Goal: Task Accomplishment & Management: Complete application form

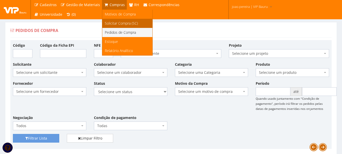
click at [123, 23] on span "Solicitar Compra (SC)" at bounding box center [121, 23] width 33 height 5
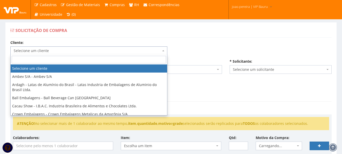
click at [161, 50] on span "Selecione um cliente" at bounding box center [88, 50] width 157 height 9
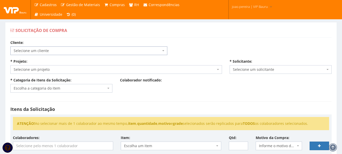
click at [114, 52] on span "Selecione um cliente" at bounding box center [87, 50] width 147 height 5
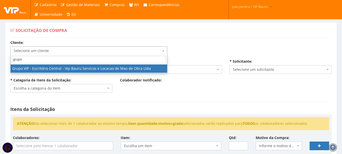
type input "grupo"
select select "16"
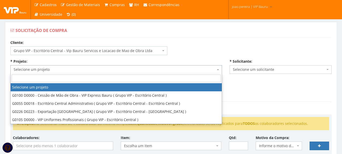
click at [119, 72] on span "Selecione um projeto" at bounding box center [115, 69] width 211 height 9
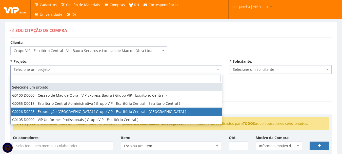
click at [3, 95] on div "Solicitação de Compra Cliente: Selecione um cliente Ambev S/A - Ambev S/A Ardag…" at bounding box center [170, 148] width 339 height 253
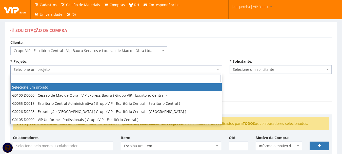
click at [40, 69] on span "Selecione um projeto" at bounding box center [115, 69] width 202 height 5
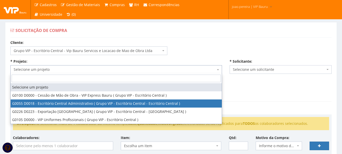
select select "55"
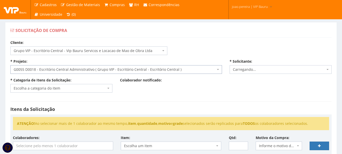
select select "4079"
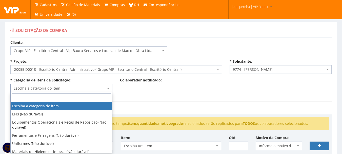
click at [95, 88] on span "Escolha a categoria do item" at bounding box center [60, 88] width 92 height 5
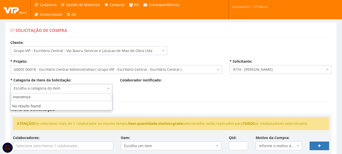
type input "manutenç"
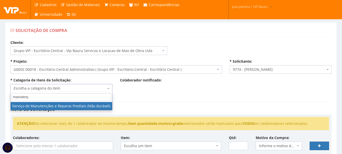
select select "29"
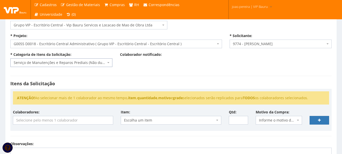
scroll to position [51, 0]
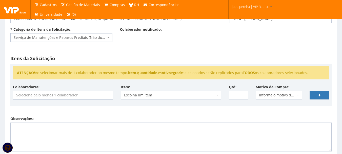
click at [78, 96] on input "search" at bounding box center [63, 95] width 100 height 8
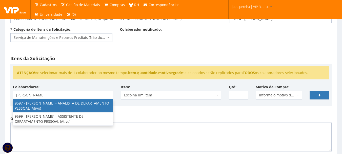
type input "kamil"
select select "3767"
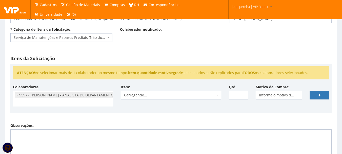
scroll to position [71, 0]
click at [161, 103] on div "Colaboradores: 9761 - ADRIANA SILVA DO NASCIMENTO PIRES - EMPREGADA DOMESTICA (…" at bounding box center [171, 97] width 324 height 26
click at [203, 97] on span "Carregando..." at bounding box center [169, 94] width 91 height 5
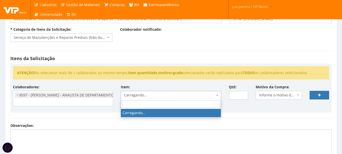
click at [195, 122] on div "Itens da Solicitação ATENÇÃO! Ao selecionar mais de 1 colaborador ao mesmo temp…" at bounding box center [171, 84] width 329 height 77
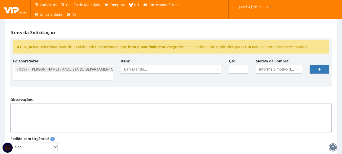
scroll to position [76, 0]
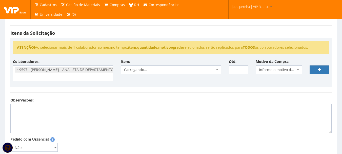
click at [80, 93] on div "Itens da Solicitação ATENÇÃO! Ao selecionar mais de 1 colaborador ao mesmo temp…" at bounding box center [171, 58] width 329 height 77
click at [171, 68] on span "Escolha um item" at bounding box center [169, 69] width 91 height 5
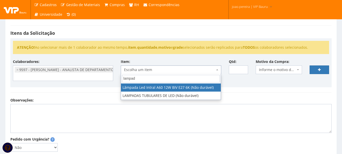
type input "lampad"
select select "1273"
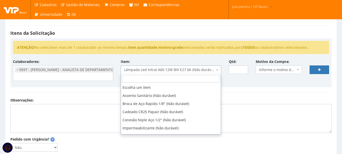
click at [126, 69] on span "Lâmpada Led Intral A60 12W BIV E27 6K (Não durável)" at bounding box center [169, 69] width 91 height 5
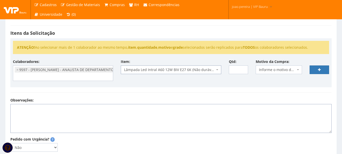
drag, startPoint x: 157, startPoint y: 102, endPoint x: 148, endPoint y: 105, distance: 9.7
click at [148, 105] on textarea "Observações:" at bounding box center [170, 118] width 321 height 29
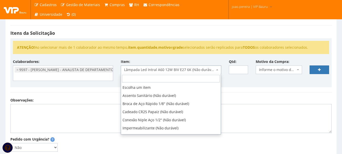
scroll to position [1220, 0]
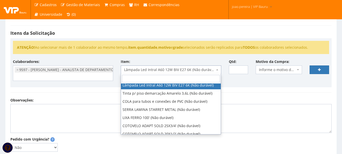
drag, startPoint x: 124, startPoint y: 70, endPoint x: 146, endPoint y: 71, distance: 21.8
click at [146, 71] on span "Lâmpada Led Intral A60 12W BIV E27 6K (Não durável)" at bounding box center [169, 69] width 91 height 5
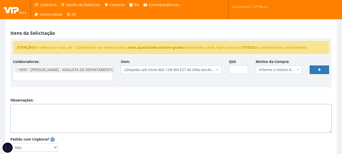
click at [271, 107] on textarea "Observações:" at bounding box center [170, 118] width 321 height 29
click at [238, 71] on input "Qtd:" at bounding box center [238, 69] width 19 height 9
type input "3"
click at [316, 70] on link at bounding box center [318, 69] width 19 height 9
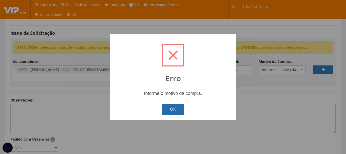
click at [178, 107] on button "OK" at bounding box center [173, 108] width 23 height 11
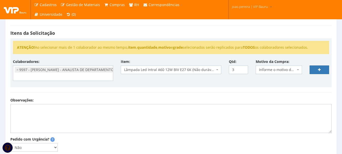
click at [276, 72] on span "Informe o motivo da compra" at bounding box center [279, 69] width 46 height 9
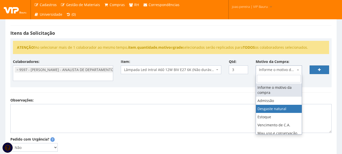
select select "2"
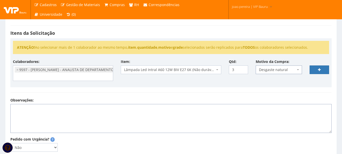
click at [115, 110] on textarea "Observações:" at bounding box center [170, 118] width 321 height 29
click at [112, 107] on textarea "Pedido de compra de lâmpadas para reposição" at bounding box center [170, 118] width 321 height 29
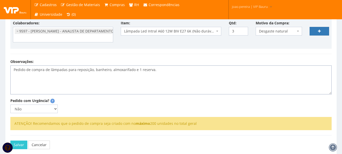
scroll to position [140, 0]
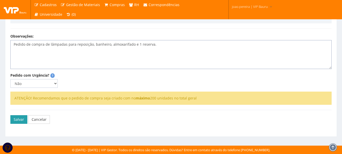
type textarea "Pedido de compra de lâmpadas para reposição, banheiro, almoxarifado e 1 reserva."
click at [18, 119] on button "Salvar" at bounding box center [18, 119] width 17 height 9
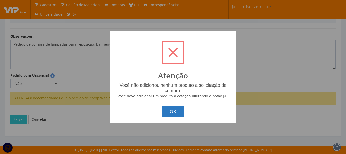
click at [175, 115] on button "OK" at bounding box center [173, 111] width 23 height 11
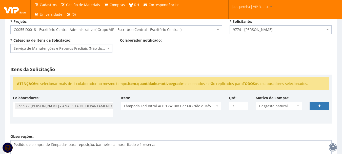
scroll to position [38, 0]
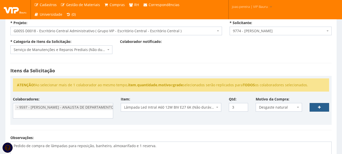
click at [321, 108] on link at bounding box center [318, 107] width 19 height 9
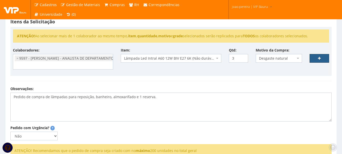
scroll to position [89, 0]
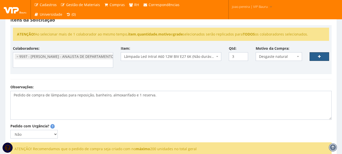
select select
type input "0"
select select
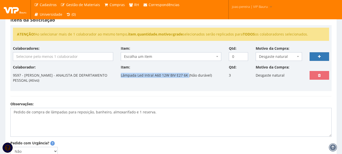
drag, startPoint x: 121, startPoint y: 75, endPoint x: 187, endPoint y: 76, distance: 66.3
click at [187, 76] on p "Lâmpada Led Intral A60 12W BIV E27 6K (Não durável)" at bounding box center [166, 75] width 91 height 9
copy p "Lâmpada Led Intral A60 12W BIV E27 6K"
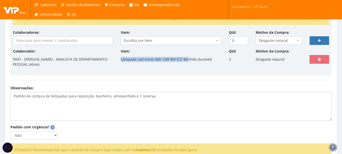
scroll to position [157, 0]
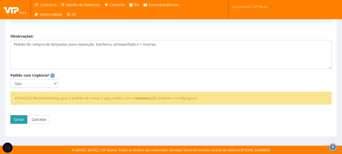
click at [15, 120] on button "Salvar" at bounding box center [18, 119] width 17 height 9
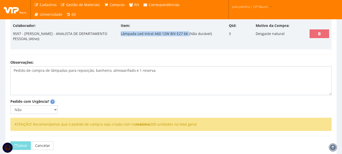
scroll to position [106, 0]
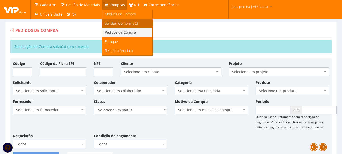
click at [113, 23] on span "Solicitar Compra (SC)" at bounding box center [121, 23] width 33 height 5
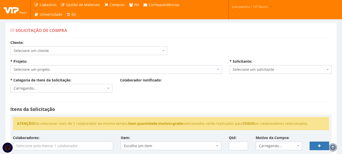
click at [78, 51] on span "Selecione um cliente" at bounding box center [87, 50] width 147 height 5
click at [205, 43] on div "Cliente: Selecione um cliente Ambev S/A - Ambev S/A Ardagh - Latas de Alumínio …" at bounding box center [171, 152] width 329 height 225
click at [186, 30] on div "Solicitação de Compra" at bounding box center [170, 31] width 321 height 12
click at [138, 49] on span "Selecione um cliente" at bounding box center [87, 50] width 147 height 5
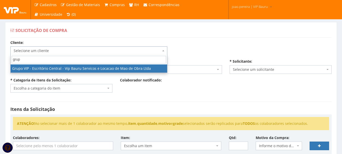
type input "grupo"
select select "16"
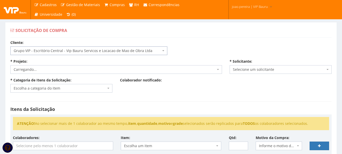
click at [110, 68] on span "Carregando..." at bounding box center [115, 69] width 202 height 5
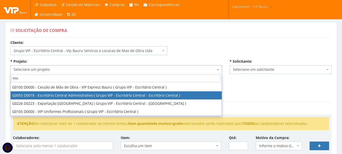
type input "esc"
select select "55"
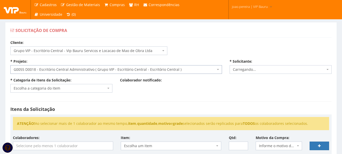
select select "4079"
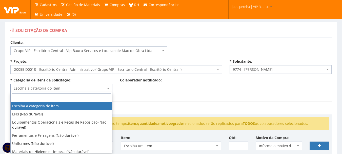
click at [99, 89] on span "Escolha a categoria do item" at bounding box center [60, 88] width 92 height 5
click at [60, 97] on input "search" at bounding box center [61, 97] width 99 height 8
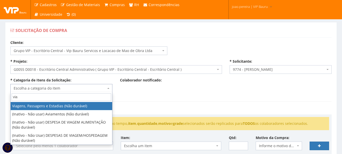
type input "via"
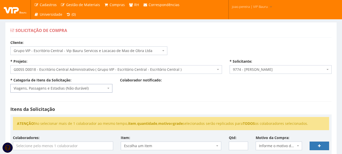
select select "21"
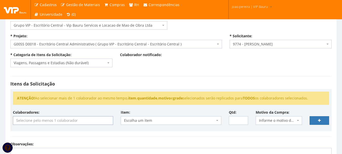
click at [86, 123] on input "search" at bounding box center [63, 120] width 100 height 8
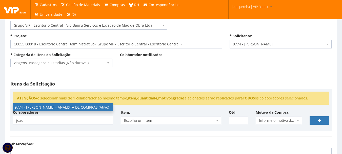
type input "joao"
select select "4079"
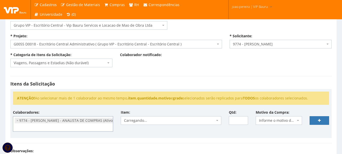
scroll to position [56, 0]
click at [192, 119] on span "Escolha um item" at bounding box center [169, 120] width 91 height 5
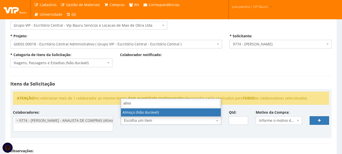
type input "almo"
select select "578"
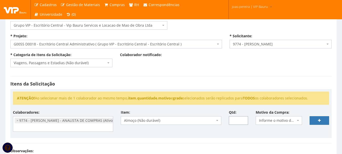
click at [239, 119] on input "Qtd:" at bounding box center [238, 120] width 19 height 9
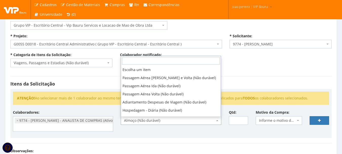
click at [215, 120] on span "Almoço (Não durável)" at bounding box center [169, 120] width 91 height 5
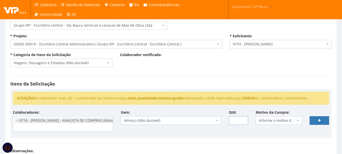
click at [233, 119] on input "Qtd:" at bounding box center [238, 120] width 19 height 9
type input "1"
click at [239, 135] on div "ATENÇÃO! Ao selecionar mais de 1 colaborador ao mesmo tempo, item , quantidade …" at bounding box center [170, 113] width 321 height 49
click at [284, 120] on span "Informe o motivo da compra" at bounding box center [277, 120] width 37 height 5
click at [274, 136] on div "ATENÇÃO! Ao selecionar mais de 1 colaborador ao mesmo tempo, item , quantidade …" at bounding box center [170, 113] width 321 height 49
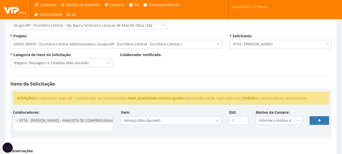
click at [283, 120] on span "Informe o motivo da compra" at bounding box center [277, 120] width 37 height 5
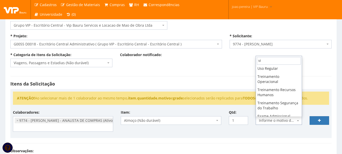
scroll to position [0, 0]
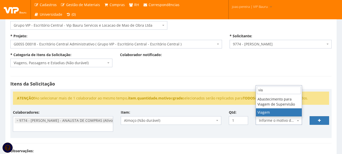
type input "via"
select select "42"
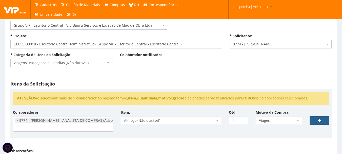
click at [324, 121] on link at bounding box center [318, 120] width 19 height 9
select select
type input "0"
select select
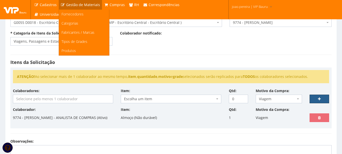
scroll to position [51, 0]
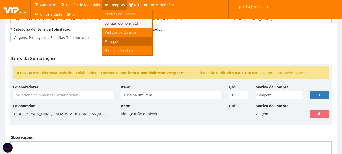
click at [108, 41] on span "Estoque" at bounding box center [111, 41] width 13 height 5
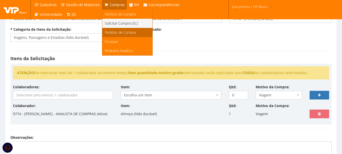
click at [116, 30] on span "Pedidos de Compra" at bounding box center [120, 32] width 31 height 5
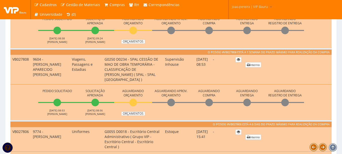
scroll to position [405, 0]
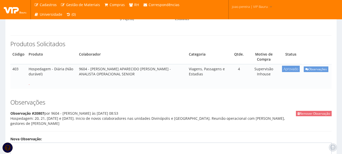
scroll to position [76, 0]
